Goal: Task Accomplishment & Management: Use online tool/utility

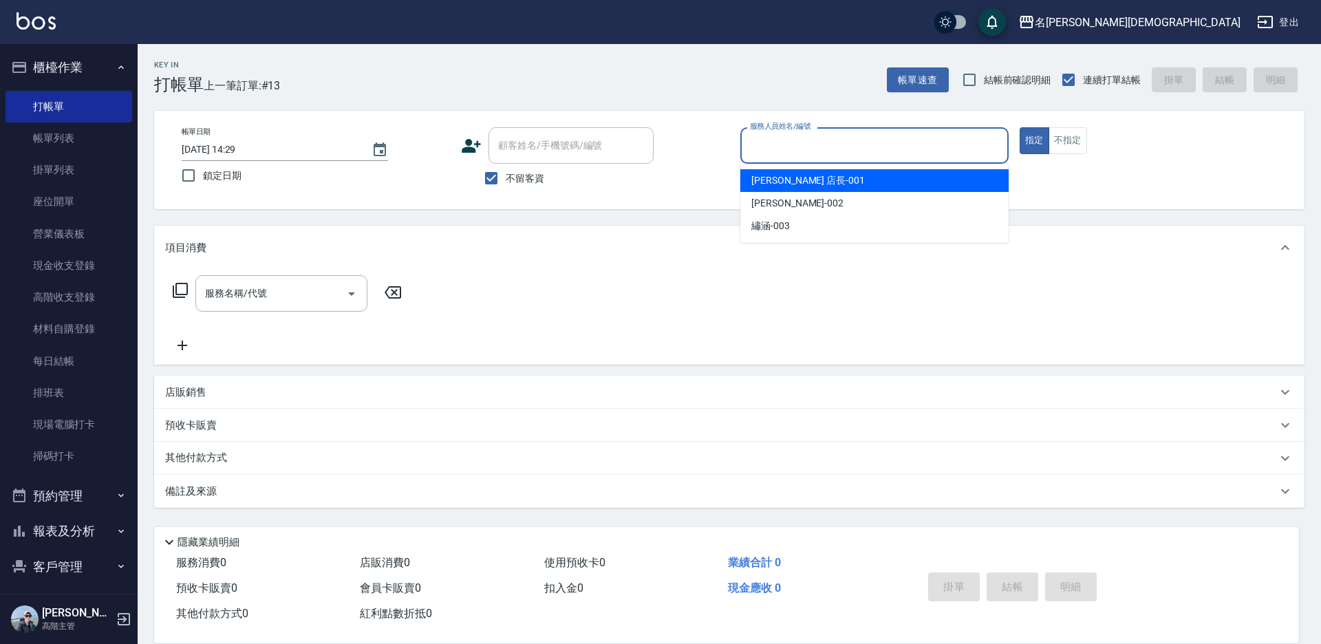
click at [786, 142] on input "服務人員姓名/編號" at bounding box center [874, 145] width 256 height 24
click at [793, 173] on div "[PERSON_NAME] 店長 -001" at bounding box center [874, 180] width 268 height 23
type input "[PERSON_NAME] 店長-001"
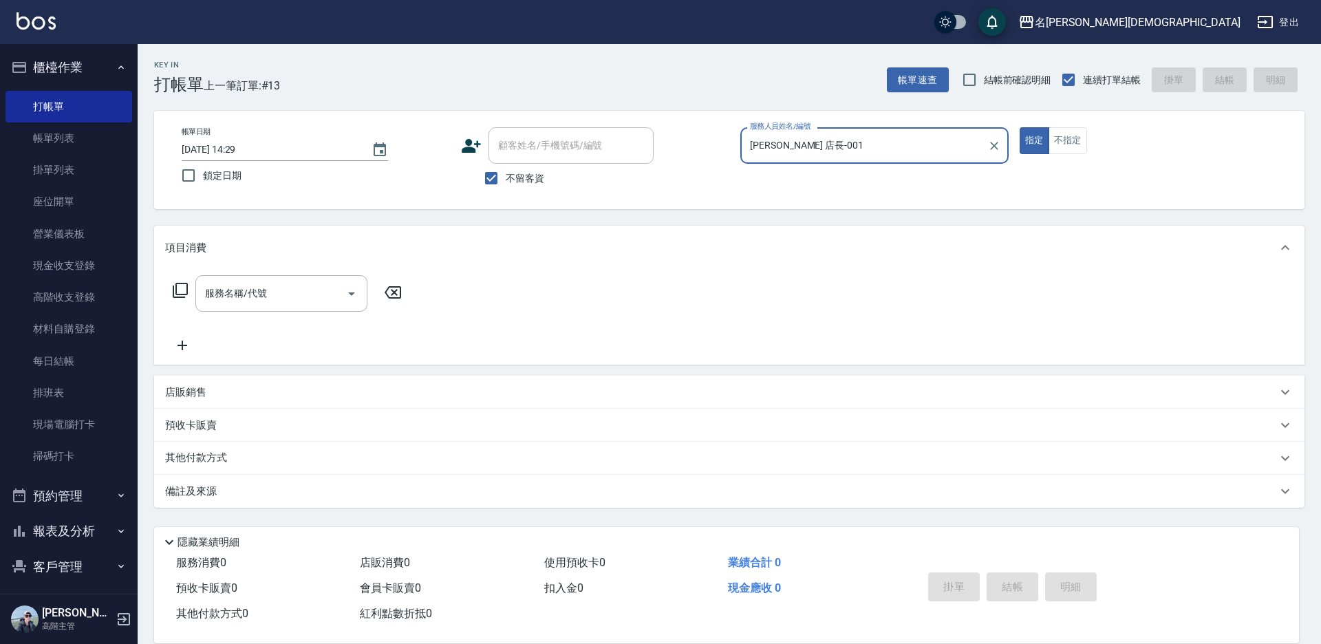
click at [179, 291] on icon at bounding box center [180, 290] width 17 height 17
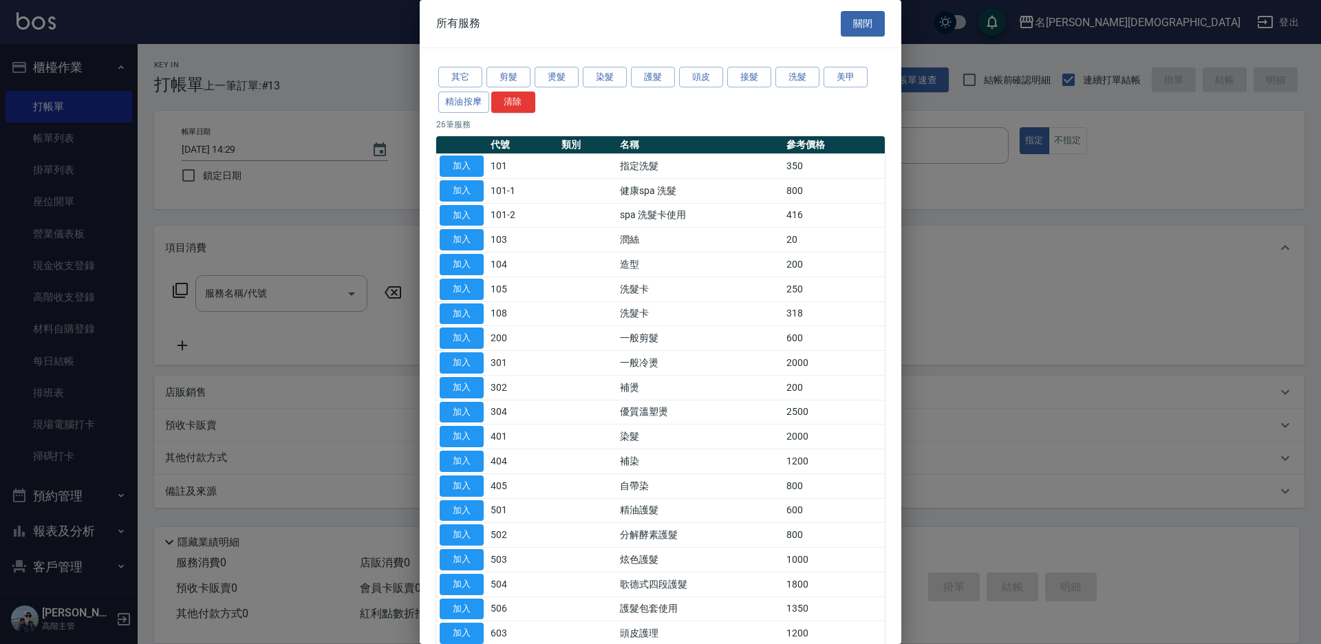
drag, startPoint x: 457, startPoint y: 160, endPoint x: 373, endPoint y: 305, distance: 168.3
click at [456, 160] on button "加入" at bounding box center [462, 165] width 44 height 21
type input "指定洗髮(101)"
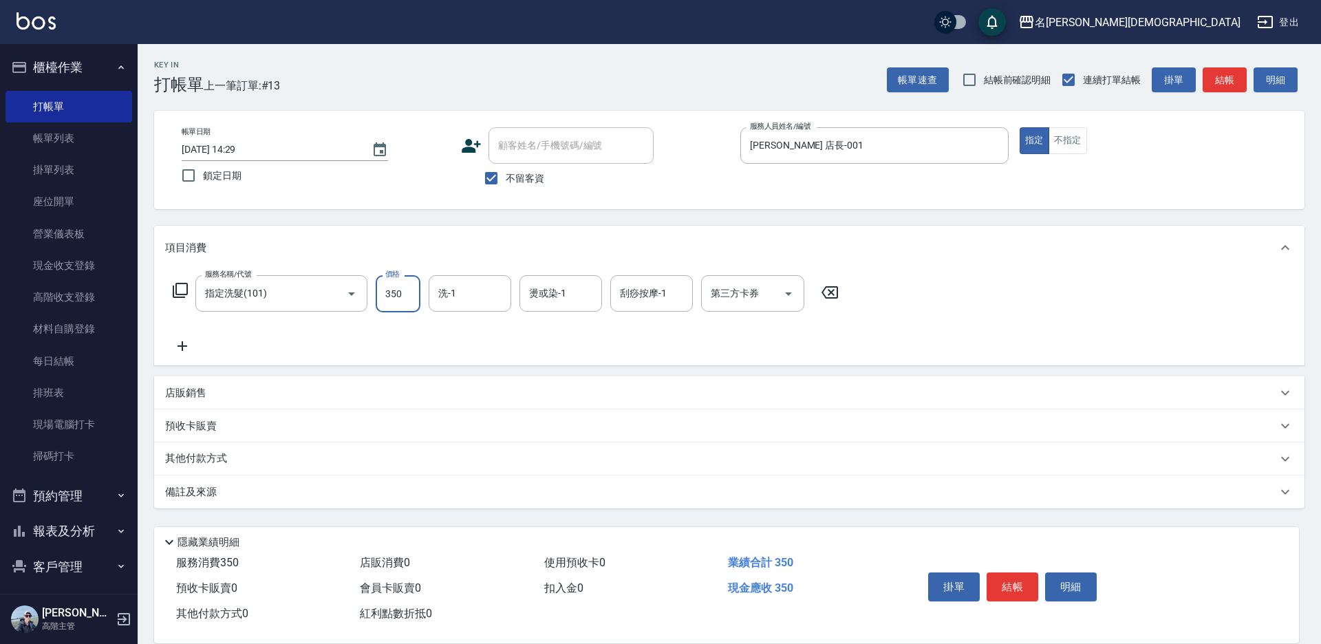
drag, startPoint x: 400, startPoint y: 292, endPoint x: 385, endPoint y: 287, distance: 16.5
click at [400, 292] on input "350" at bounding box center [398, 293] width 45 height 37
type input "370"
drag, startPoint x: 489, startPoint y: 296, endPoint x: 492, endPoint y: 307, distance: 11.3
click at [490, 295] on input "洗-1" at bounding box center [470, 293] width 70 height 24
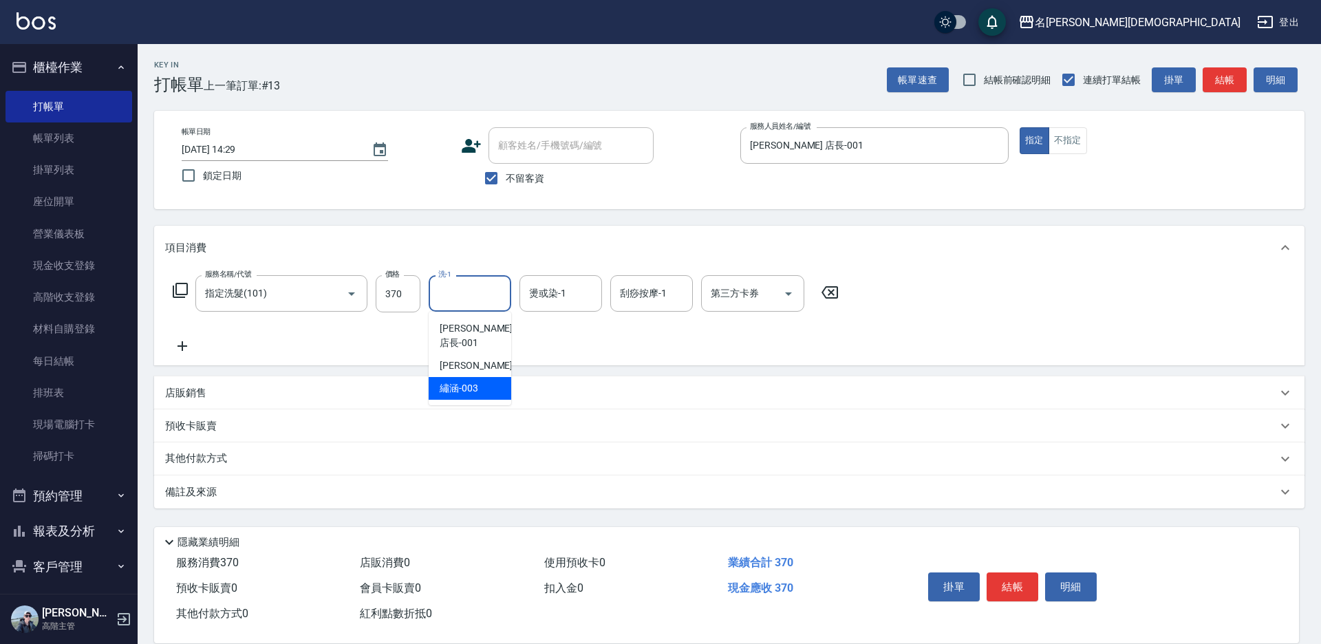
drag, startPoint x: 486, startPoint y: 377, endPoint x: 509, endPoint y: 376, distance: 22.7
click at [487, 377] on div "繡涵 -003" at bounding box center [470, 388] width 83 height 23
type input "繡涵-003"
click at [1002, 575] on button "結帳" at bounding box center [1012, 586] width 52 height 29
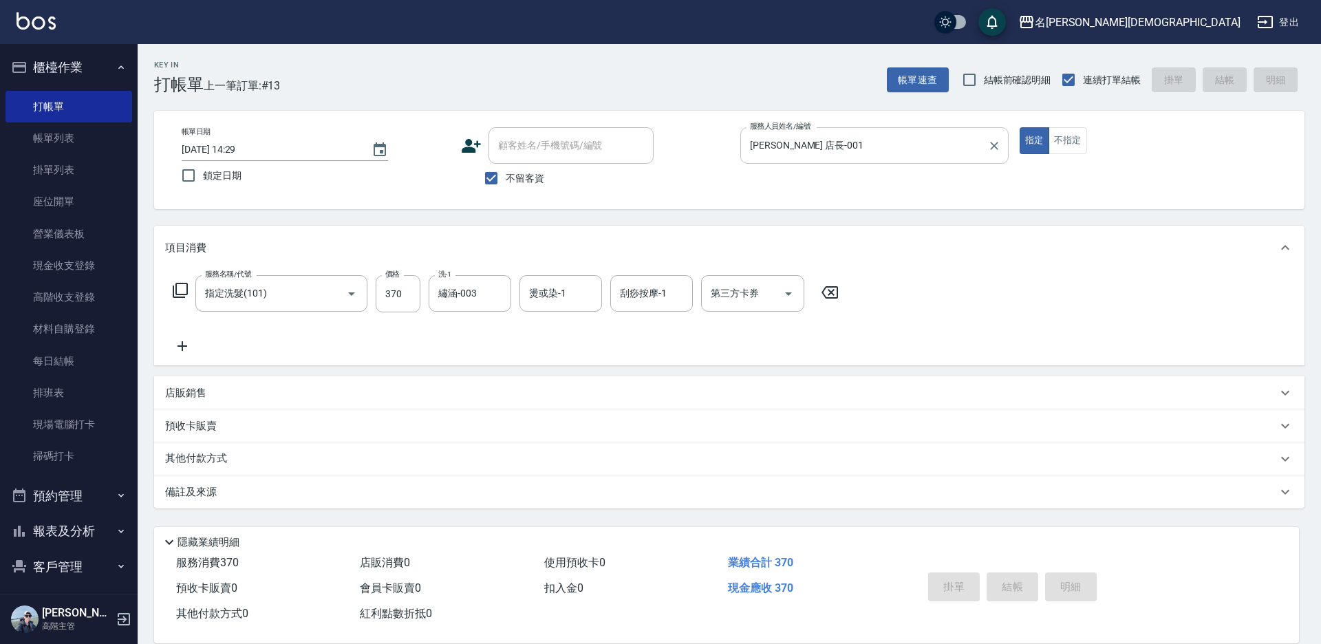
type input "[DATE] 15:46"
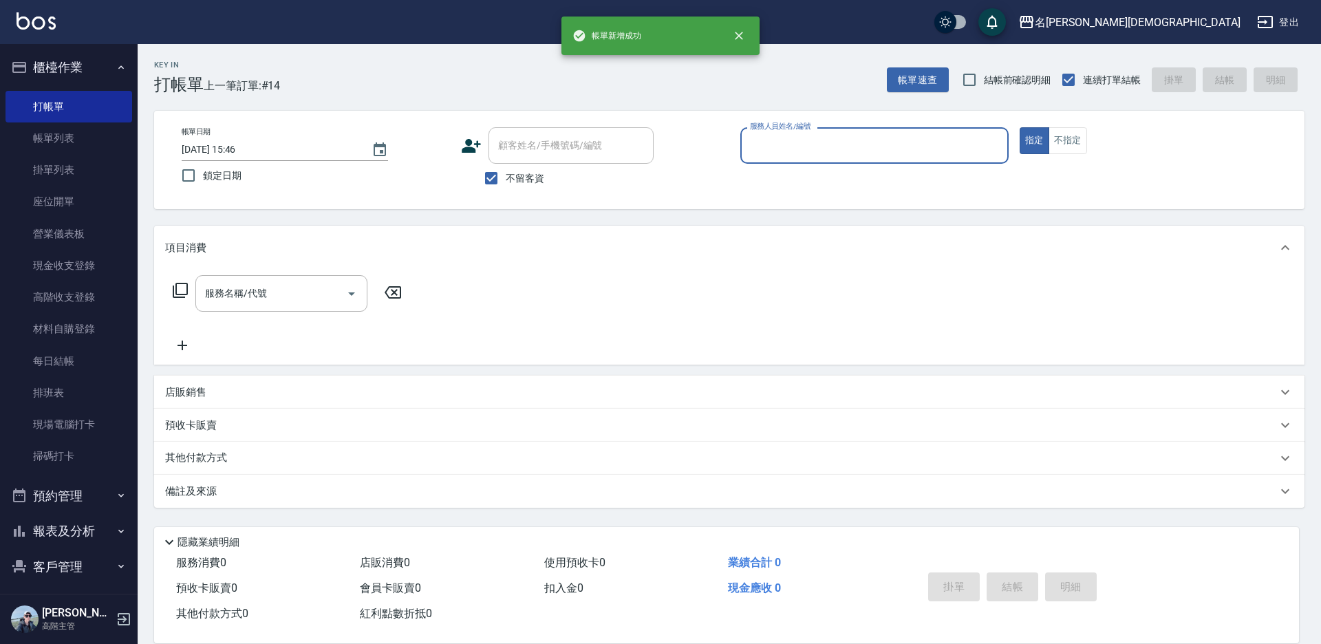
drag, startPoint x: 802, startPoint y: 145, endPoint x: 801, endPoint y: 159, distance: 13.8
click at [801, 144] on input "服務人員姓名/編號" at bounding box center [874, 145] width 256 height 24
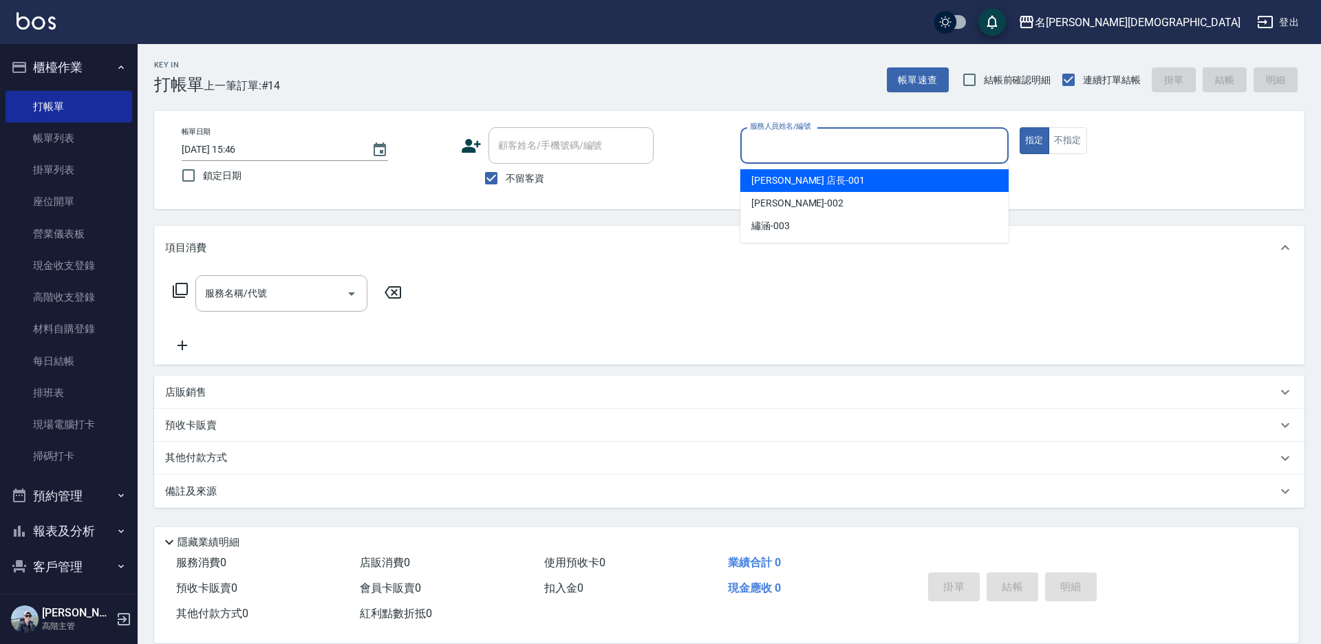
click at [787, 187] on span "[PERSON_NAME] 店長 -001" at bounding box center [808, 180] width 114 height 14
type input "[PERSON_NAME] 店長-001"
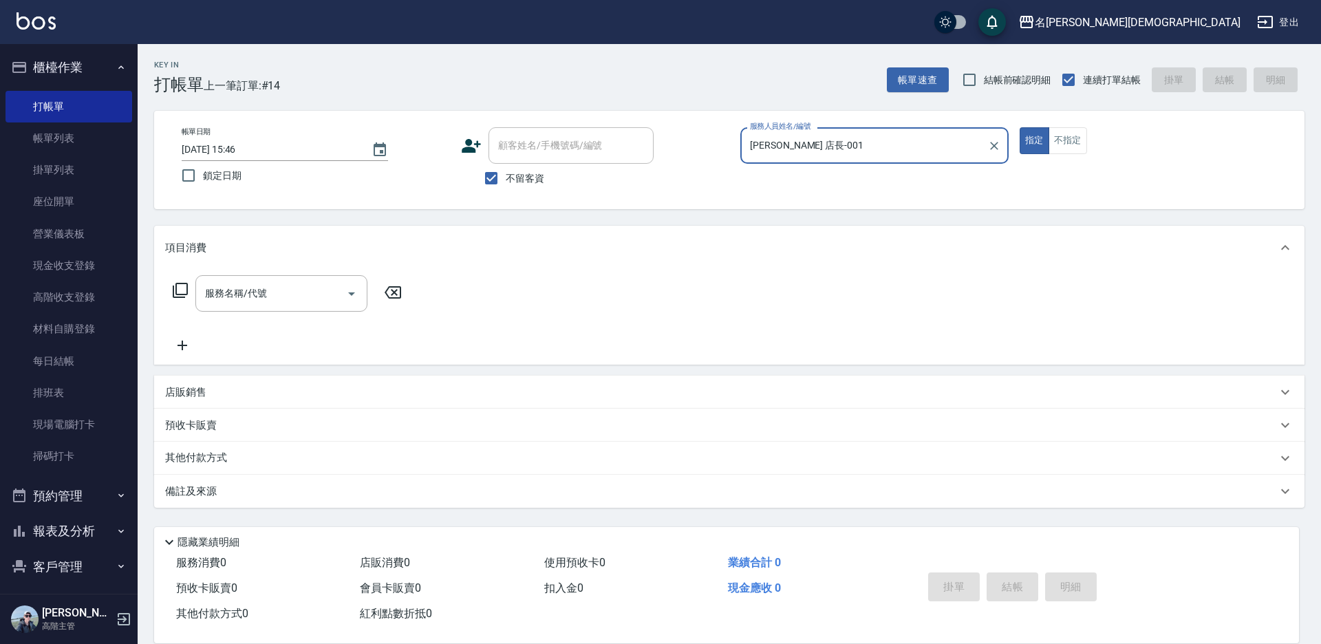
click at [175, 290] on icon at bounding box center [180, 290] width 15 height 15
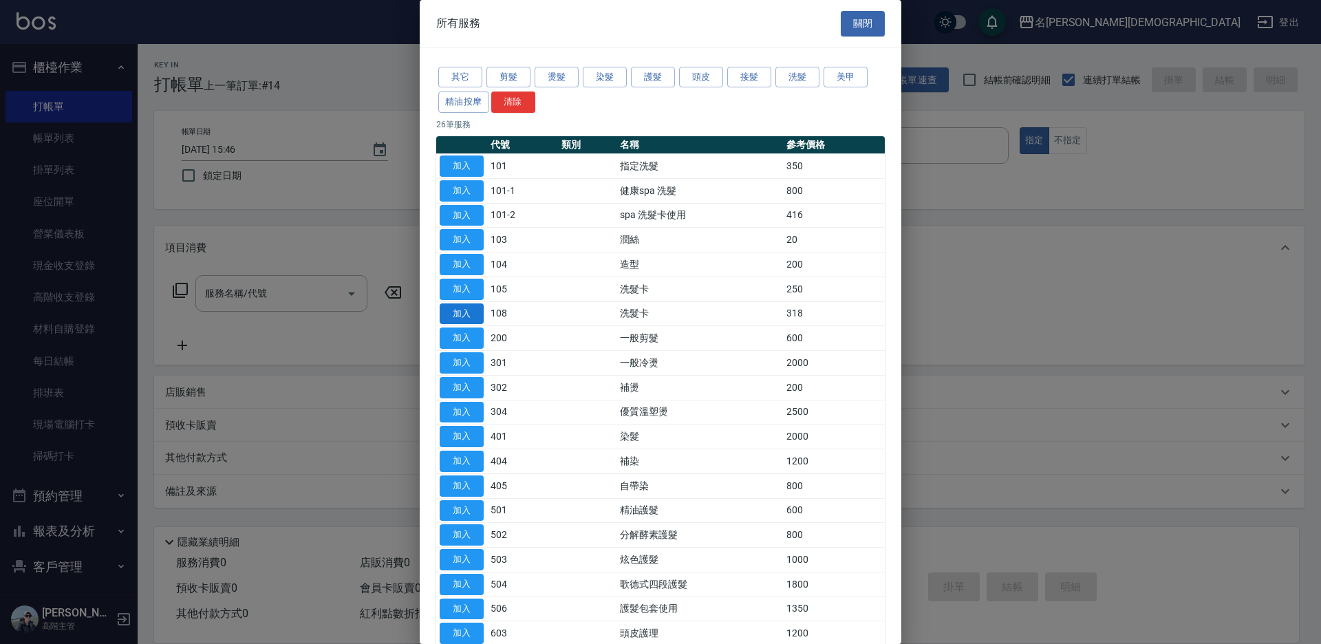
click at [468, 312] on button "加入" at bounding box center [462, 313] width 44 height 21
type input "洗髮卡(108)"
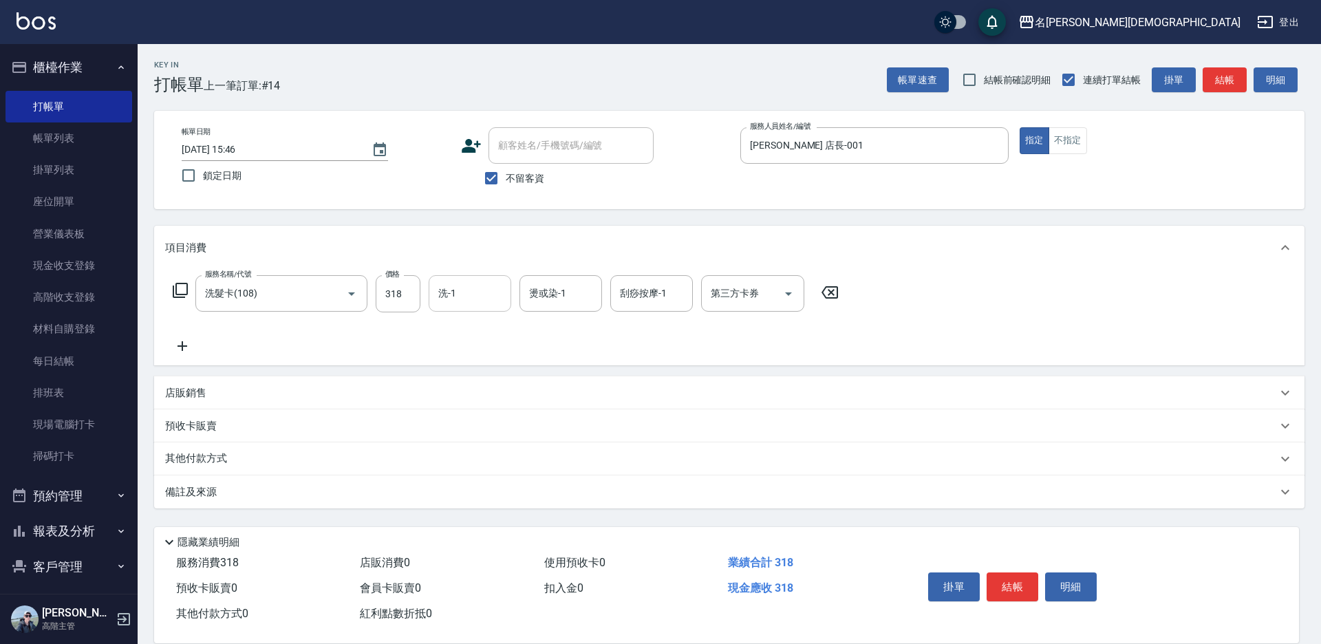
drag, startPoint x: 446, startPoint y: 293, endPoint x: 453, endPoint y: 310, distance: 17.6
click at [448, 293] on div "洗-1 洗-1" at bounding box center [470, 293] width 83 height 36
click at [736, 292] on input "第三方卡券" at bounding box center [742, 293] width 70 height 24
drag, startPoint x: 736, startPoint y: 349, endPoint x: 764, endPoint y: 216, distance: 136.4
click at [737, 347] on span "舊有卡券" at bounding box center [752, 351] width 103 height 23
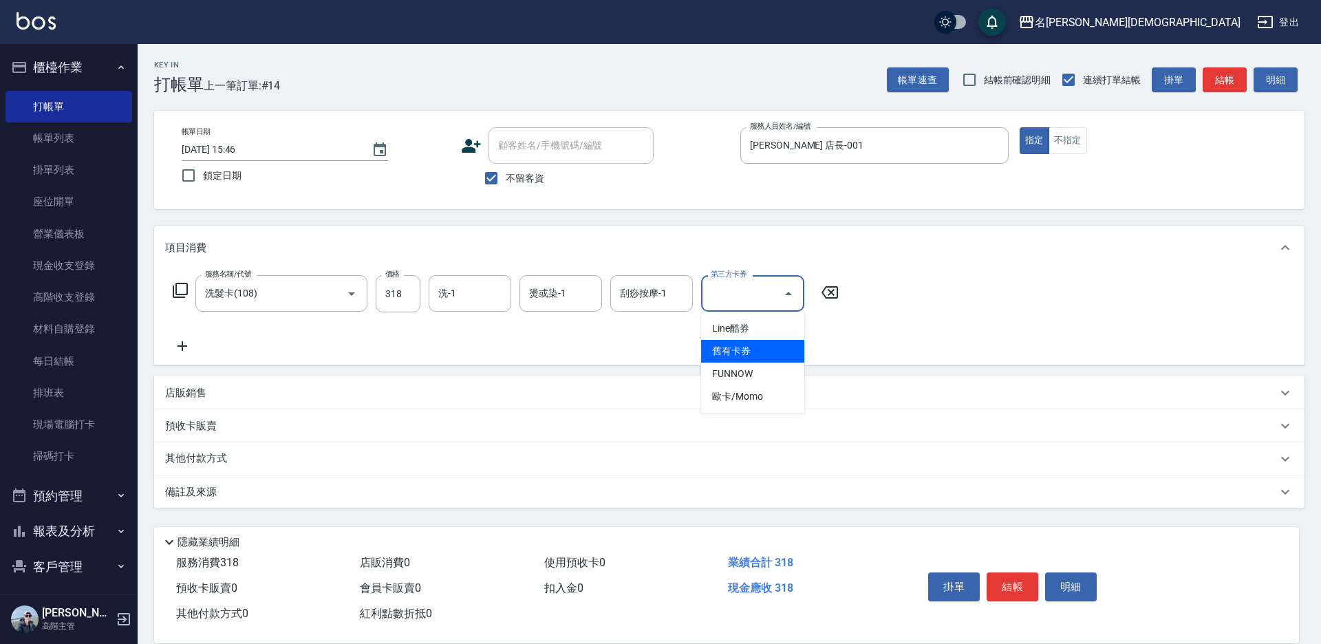
type input "舊有卡券"
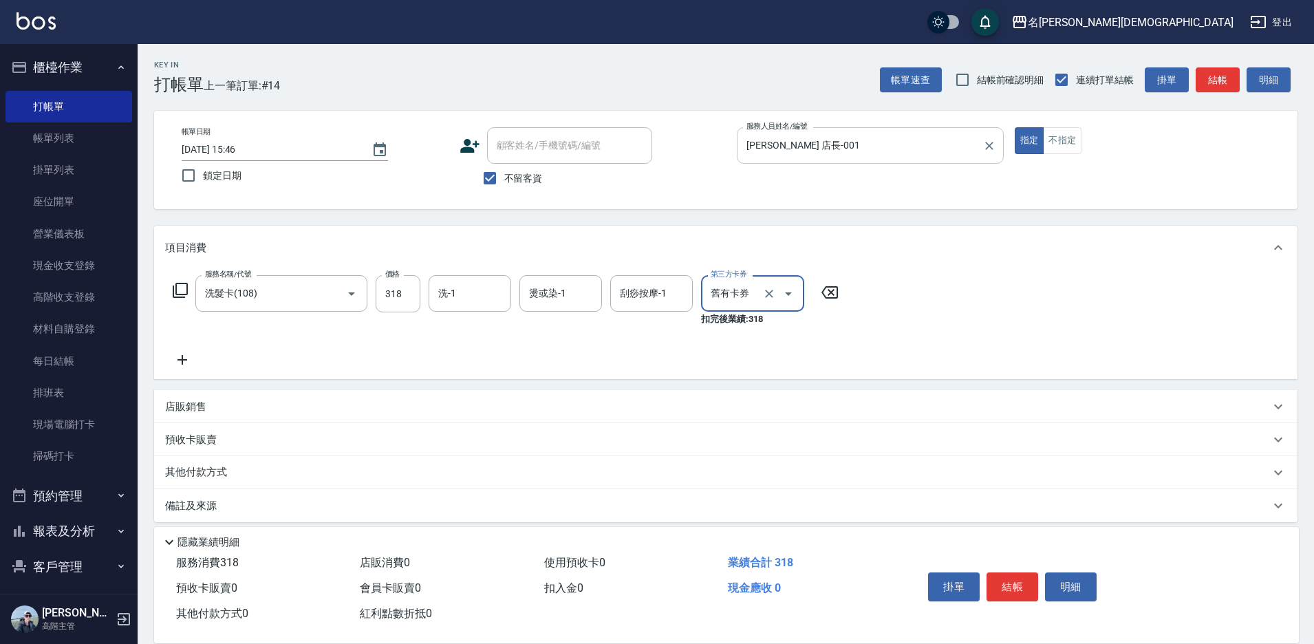
click at [773, 142] on input "[PERSON_NAME] 店長-001" at bounding box center [860, 145] width 234 height 24
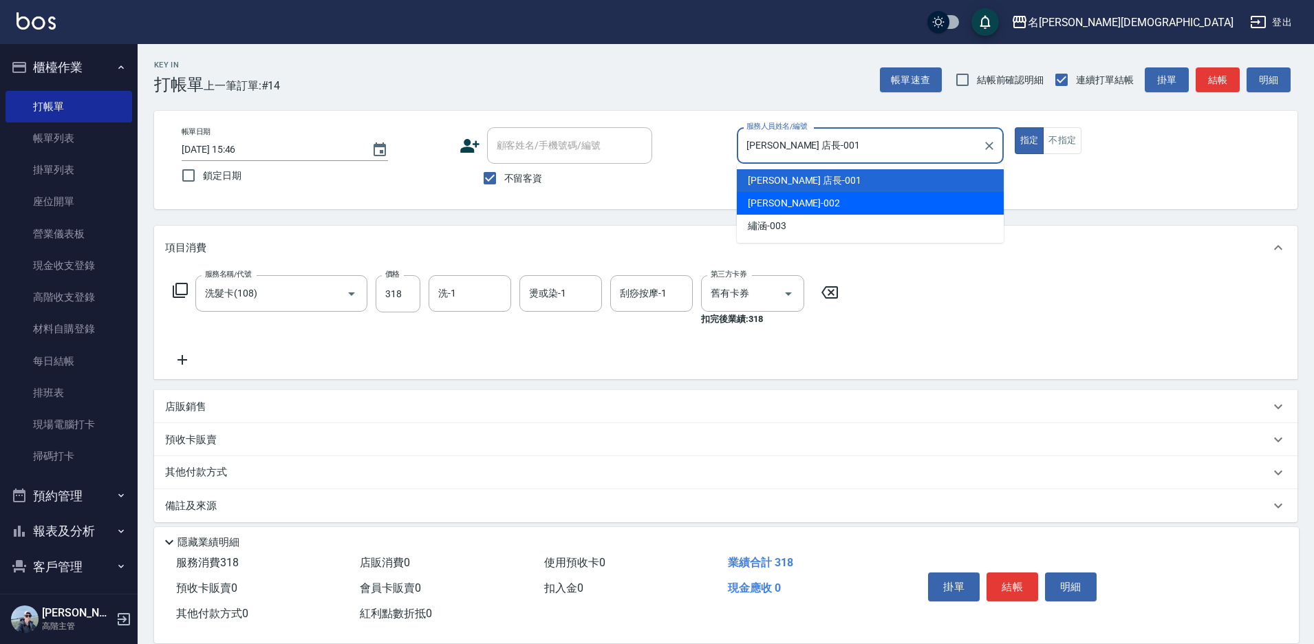
click at [768, 193] on div "香香 -002" at bounding box center [870, 203] width 267 height 23
type input "香香-002"
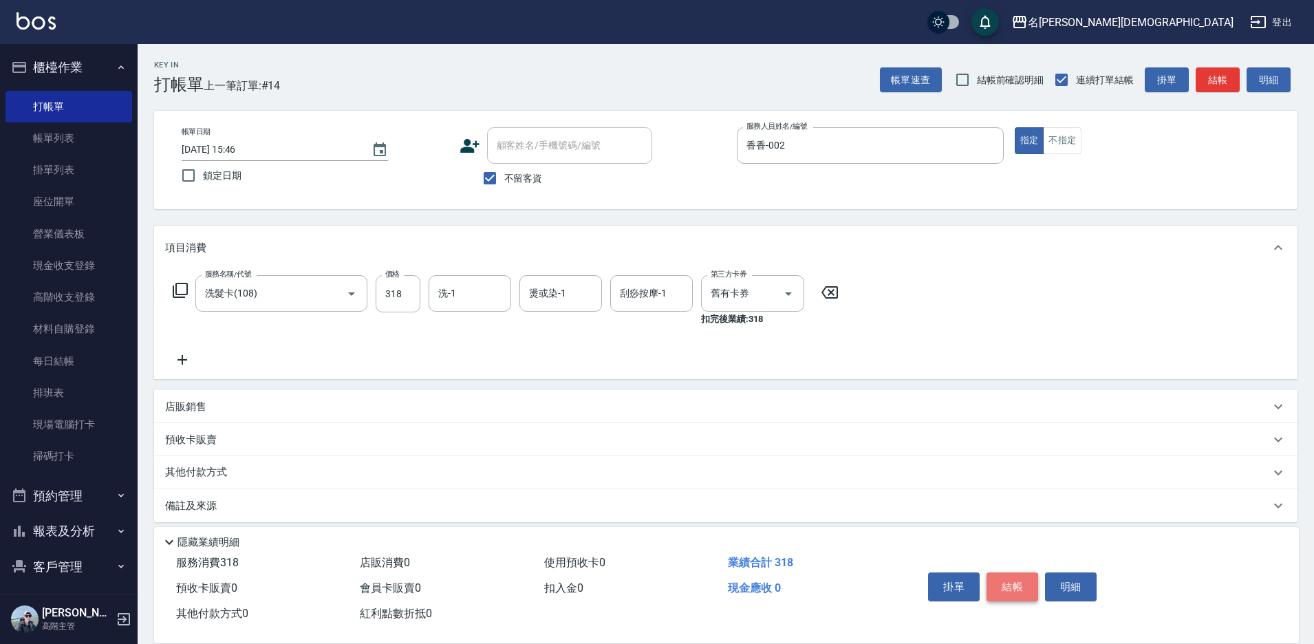
click at [1003, 576] on button "結帳" at bounding box center [1012, 586] width 52 height 29
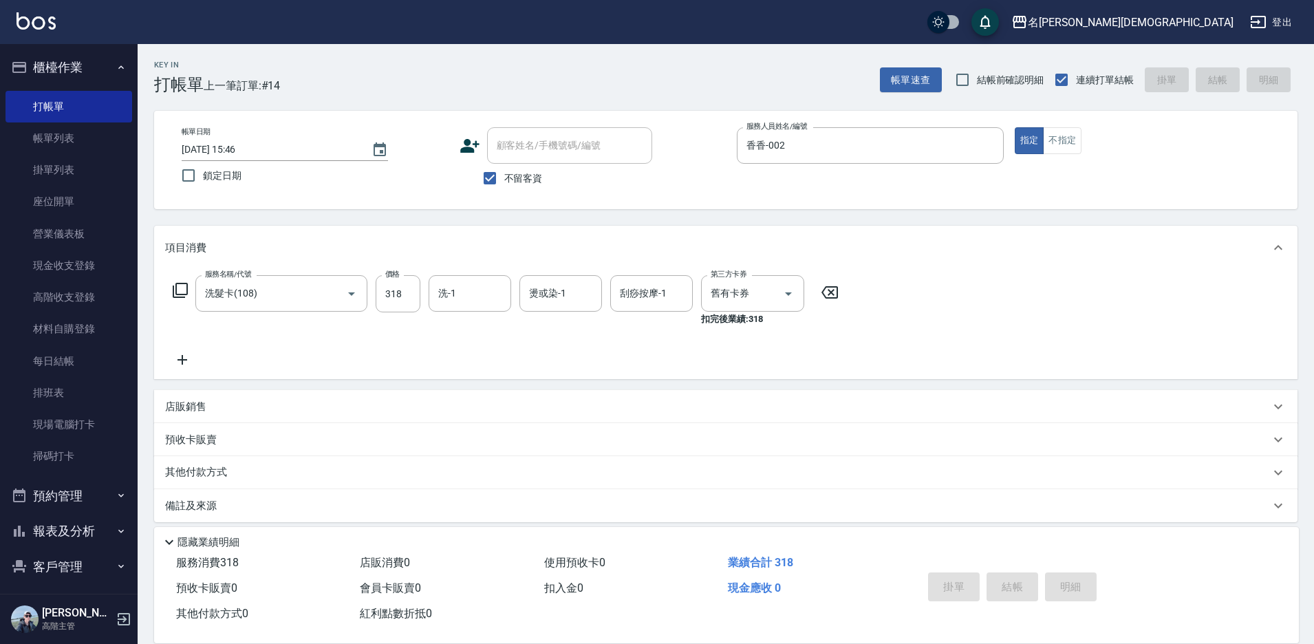
type input "[DATE] 15:47"
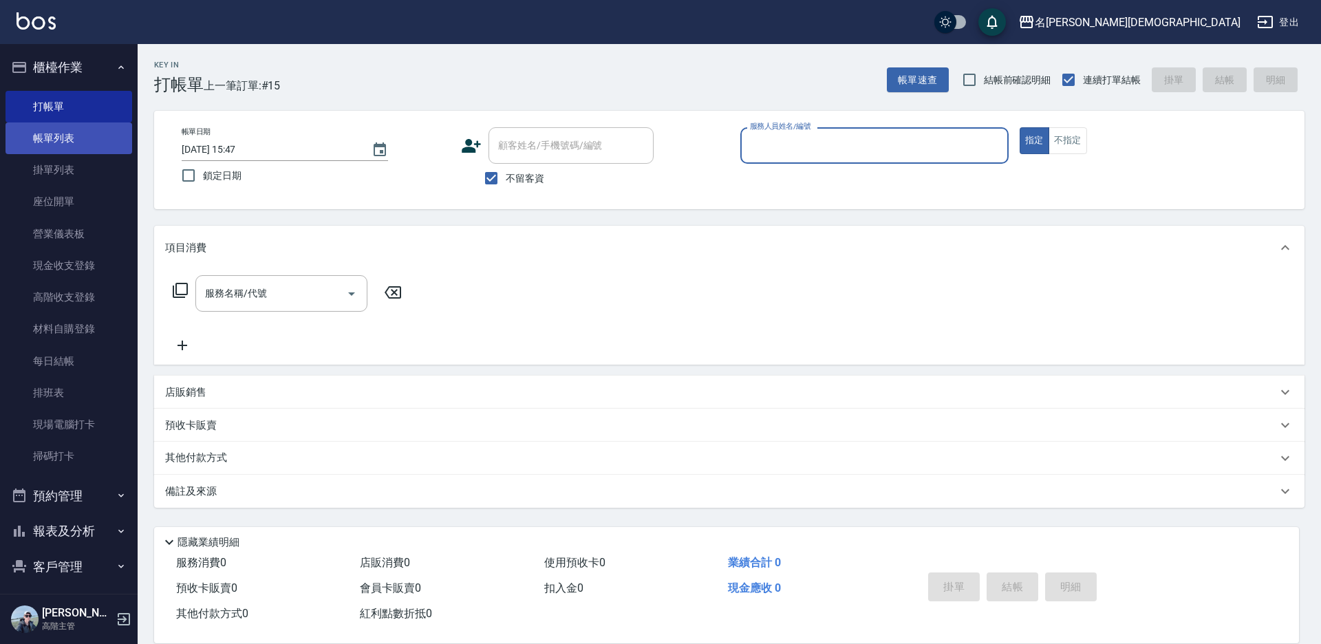
click at [67, 135] on link "帳單列表" at bounding box center [69, 138] width 127 height 32
